Goal: Find specific page/section: Find specific page/section

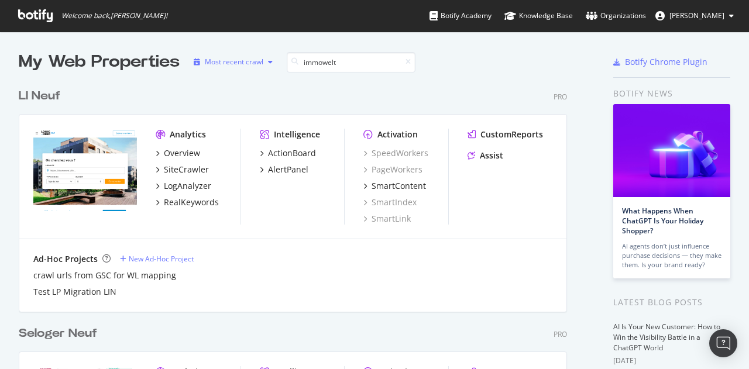
scroll to position [266, 548]
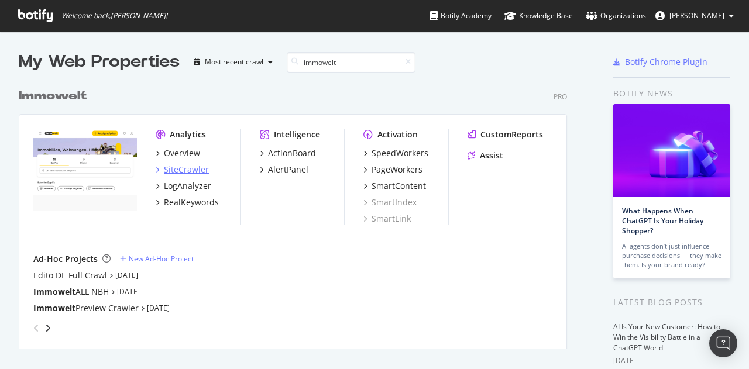
type input "immowelt"
click at [192, 170] on div "SiteCrawler" at bounding box center [186, 170] width 45 height 12
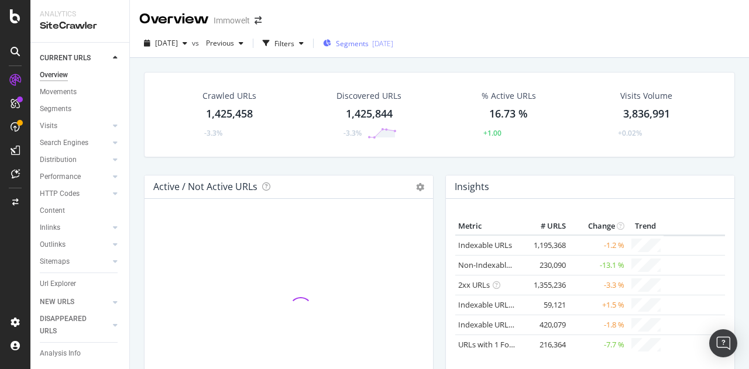
click at [369, 44] on span "Segments" at bounding box center [352, 44] width 33 height 10
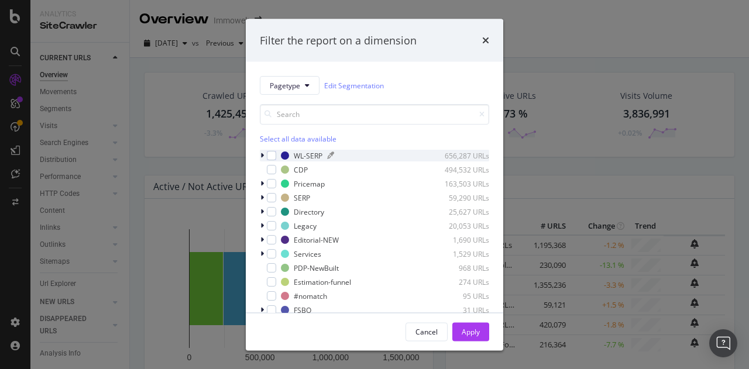
click at [298, 153] on div "WL-SERP" at bounding box center [308, 155] width 29 height 10
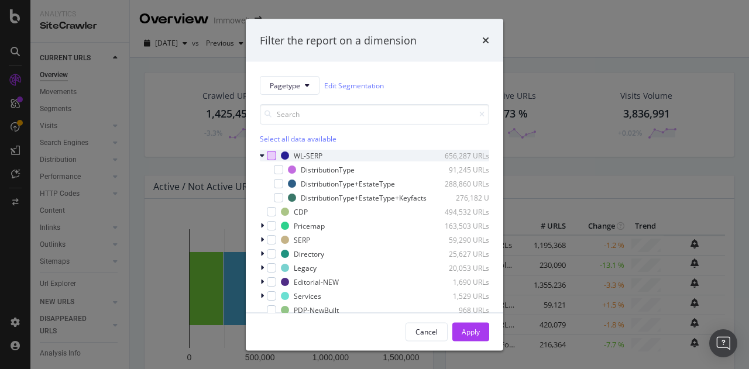
click at [274, 155] on div "modal" at bounding box center [271, 155] width 9 height 9
click at [470, 324] on div "Apply" at bounding box center [471, 332] width 18 height 18
